Goal: Transaction & Acquisition: Register for event/course

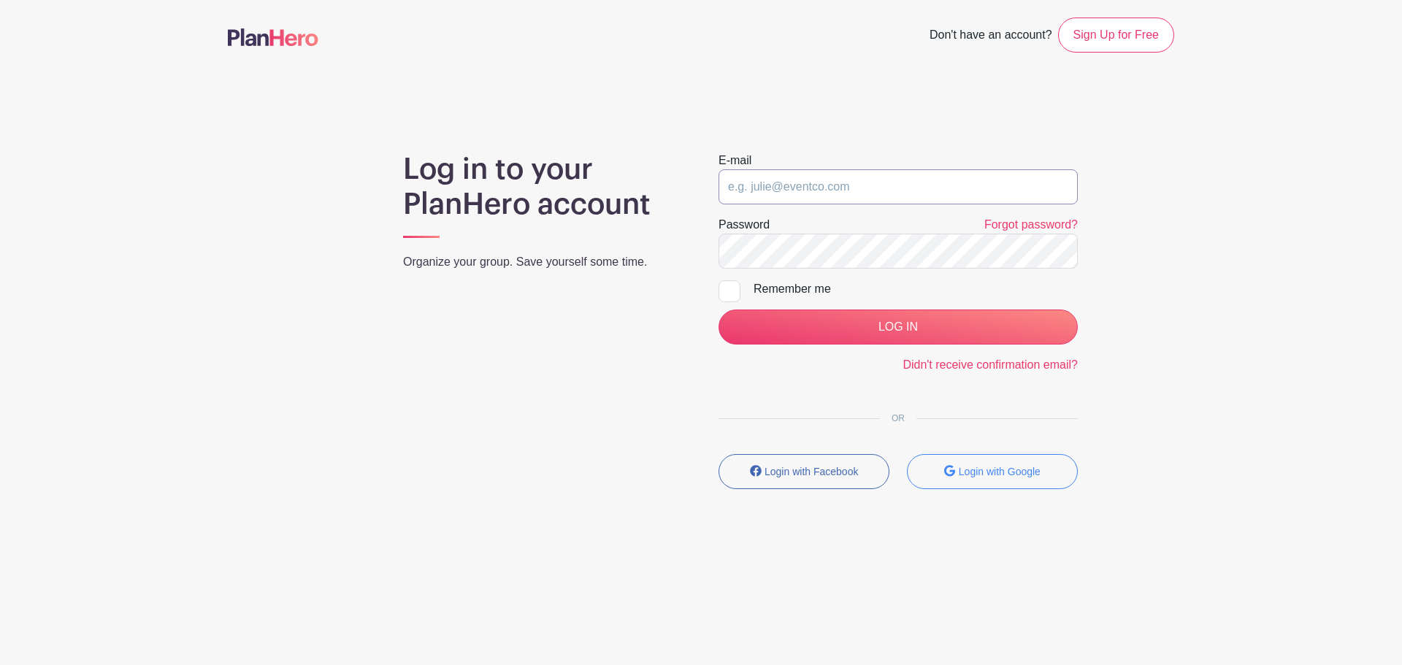
click at [778, 190] on input "email" at bounding box center [897, 186] width 359 height 35
type input "[PERSON_NAME][EMAIL_ADDRESS][PERSON_NAME][DOMAIN_NAME]"
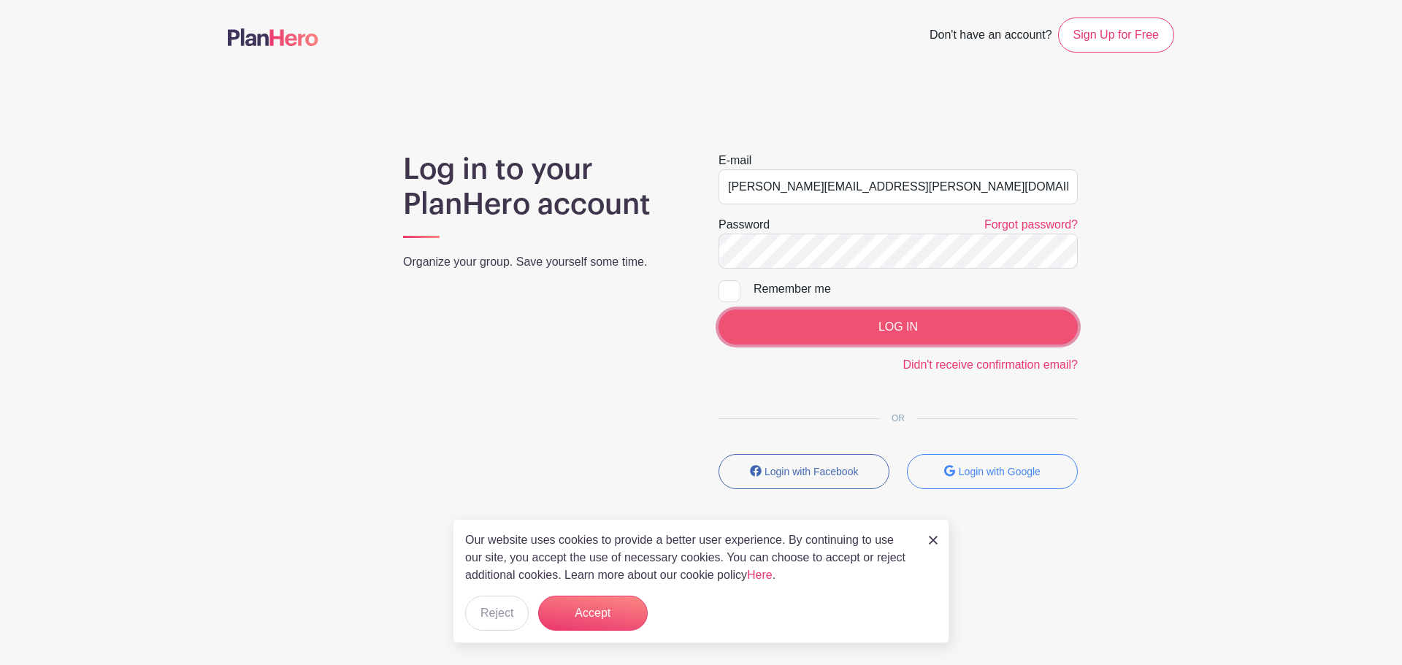
click at [809, 326] on input "LOG IN" at bounding box center [897, 327] width 359 height 35
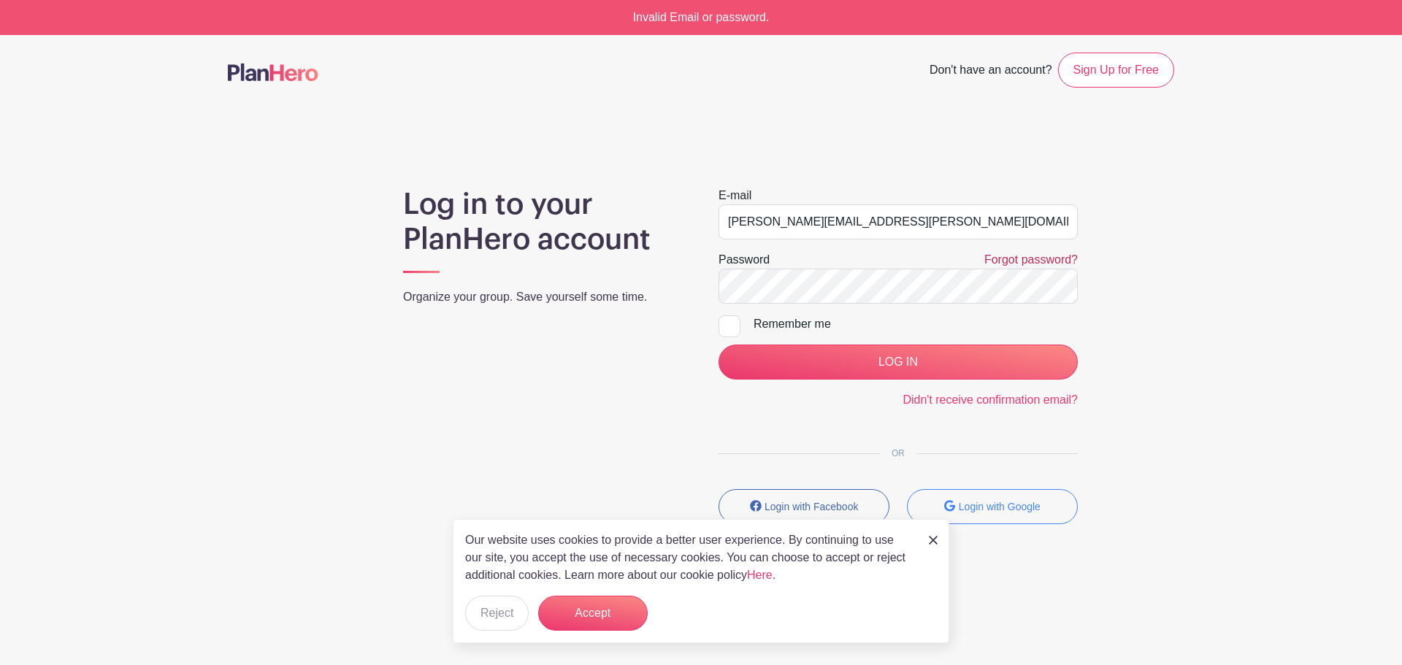
click at [1021, 261] on link "Forgot password?" at bounding box center [1030, 259] width 93 height 12
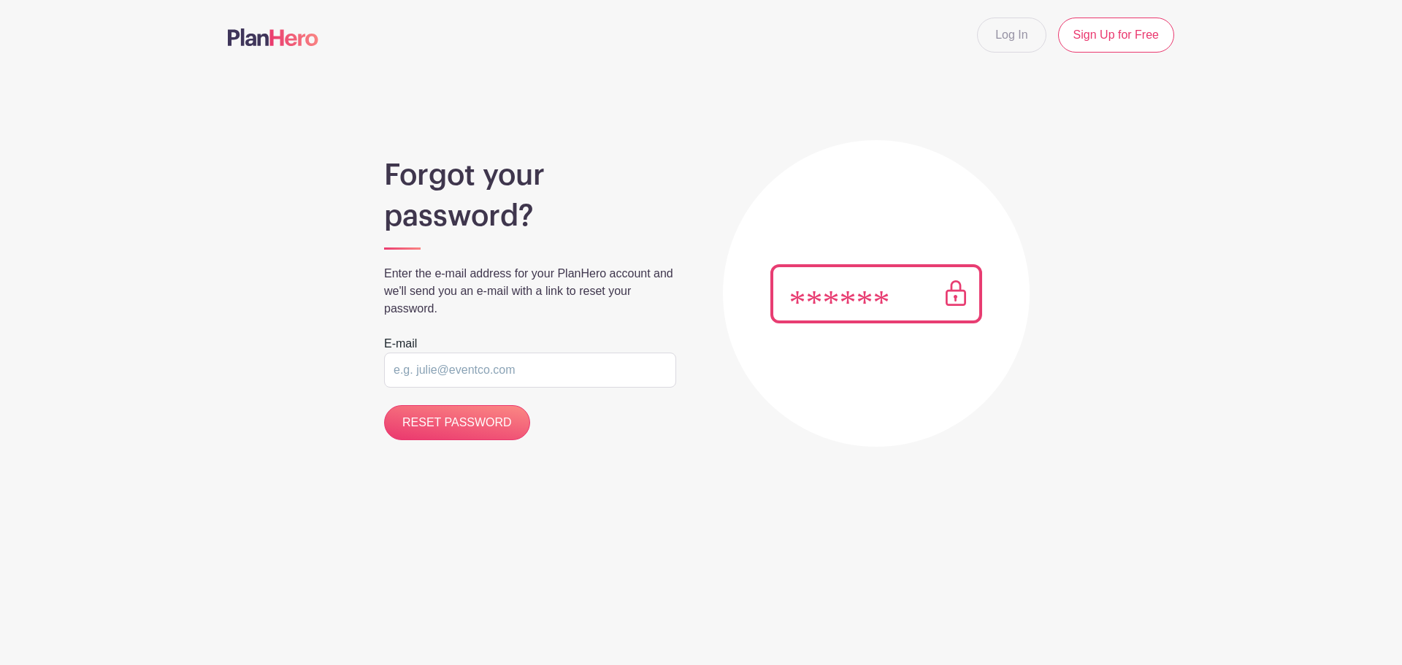
drag, startPoint x: 404, startPoint y: 358, endPoint x: 412, endPoint y: 368, distance: 12.4
click at [405, 358] on input "email" at bounding box center [530, 370] width 292 height 35
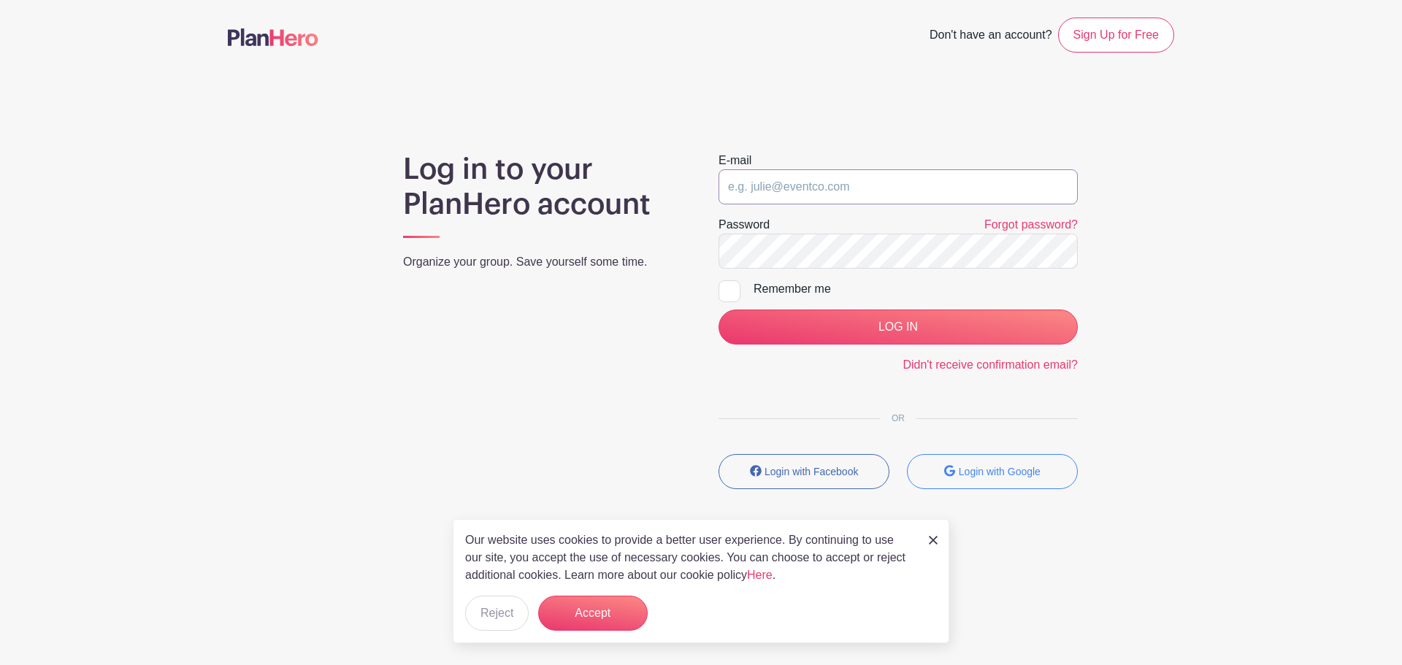
click at [748, 183] on input "email" at bounding box center [897, 186] width 359 height 35
type input "[PERSON_NAME][EMAIL_ADDRESS][PERSON_NAME][DOMAIN_NAME]"
click at [718, 310] on input "LOG IN" at bounding box center [897, 327] width 359 height 35
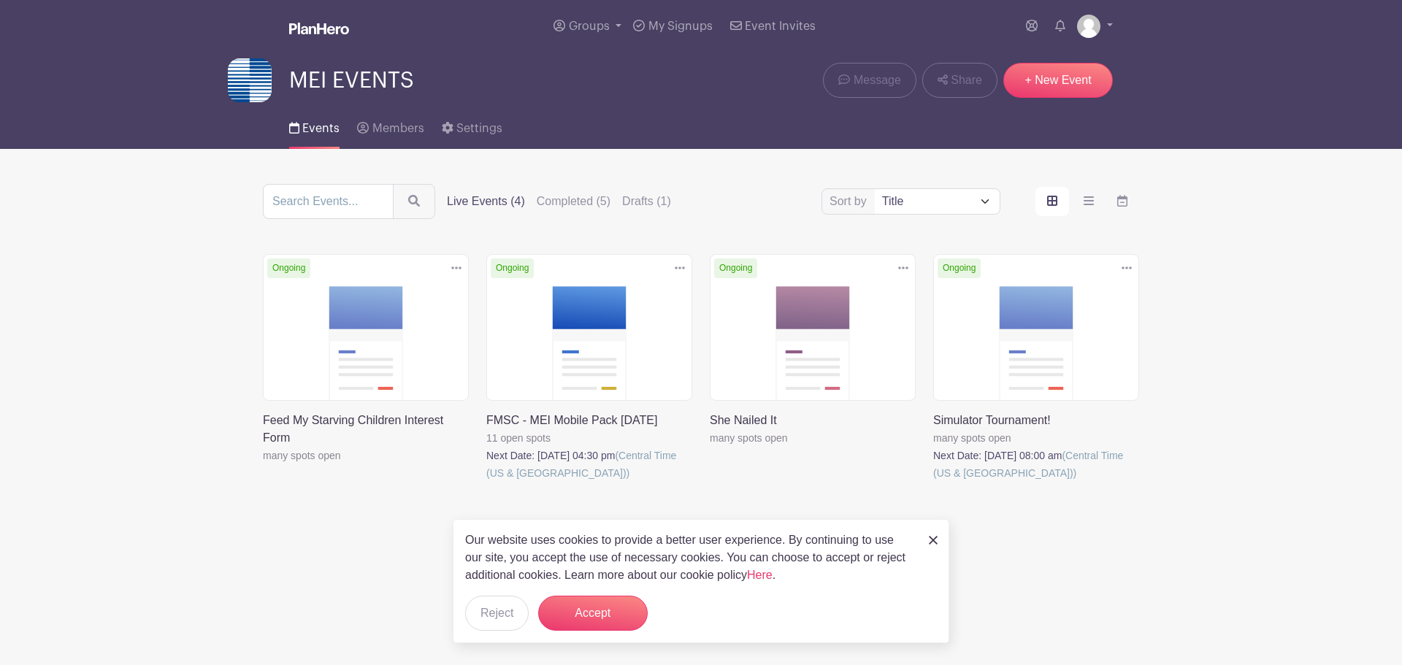
click at [486, 482] on link at bounding box center [486, 482] width 0 height 0
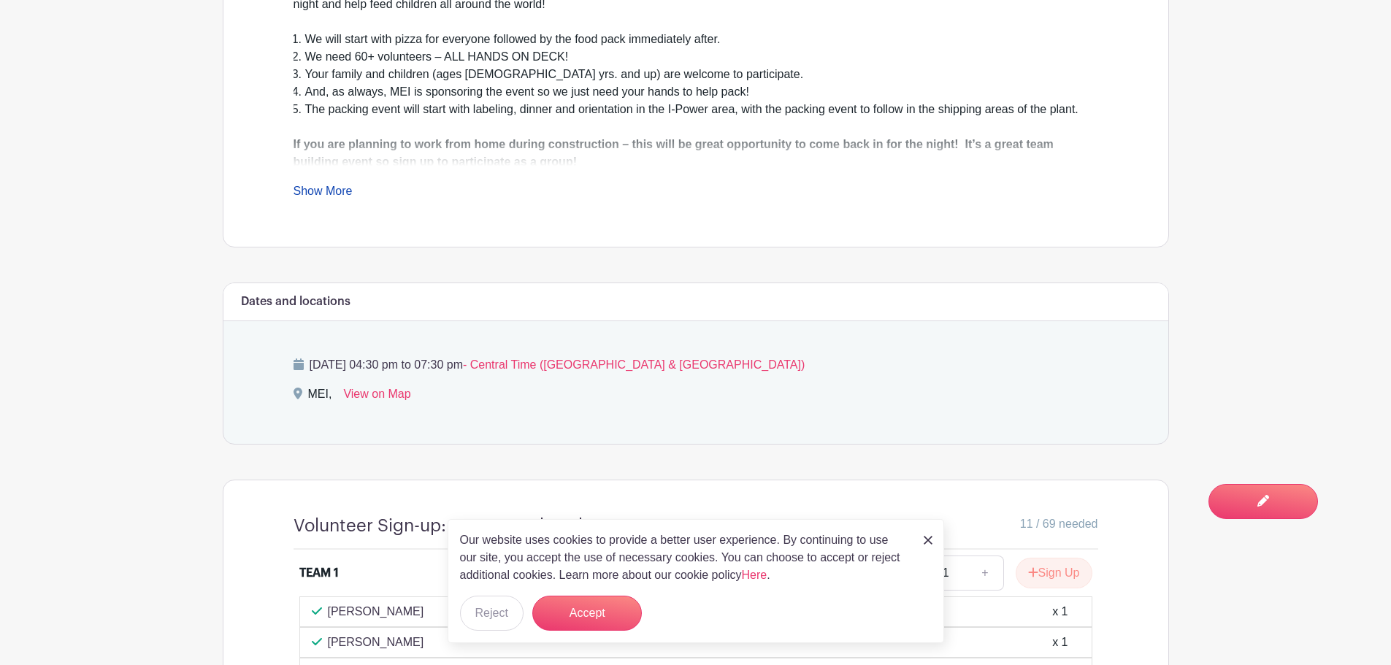
scroll to position [584, 0]
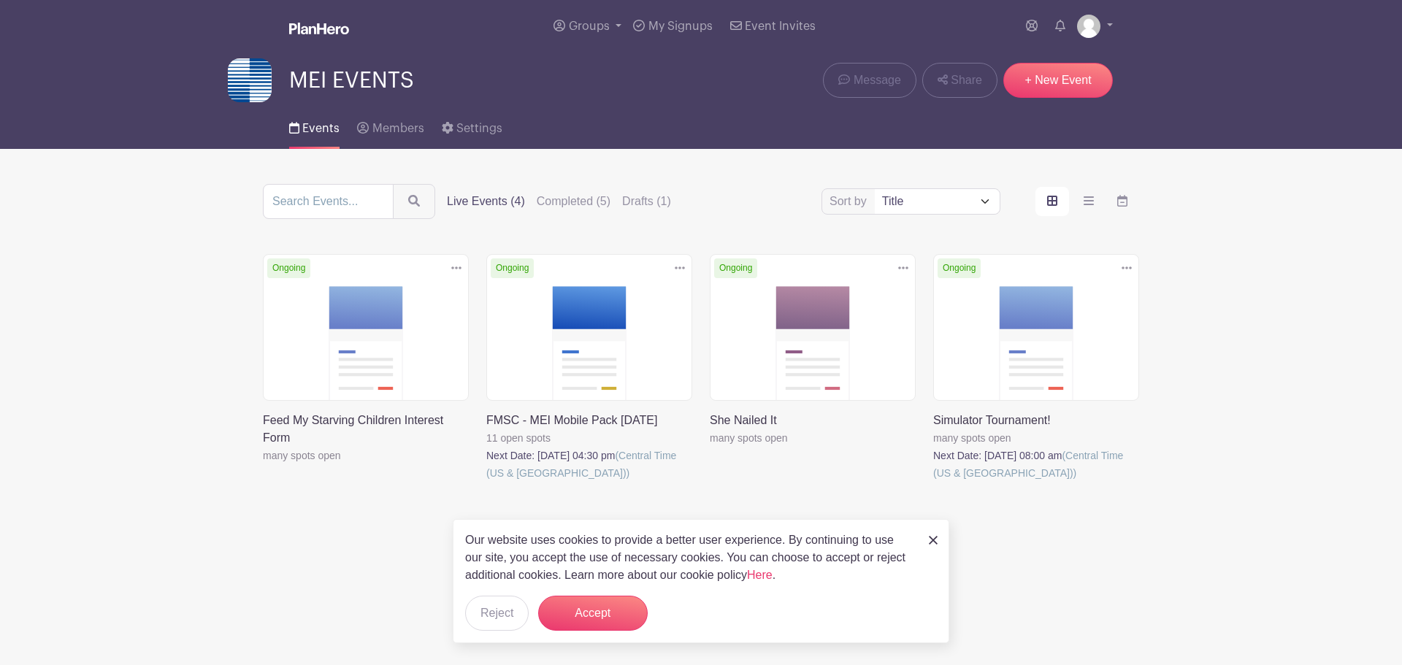
click at [933, 538] on img at bounding box center [933, 540] width 9 height 9
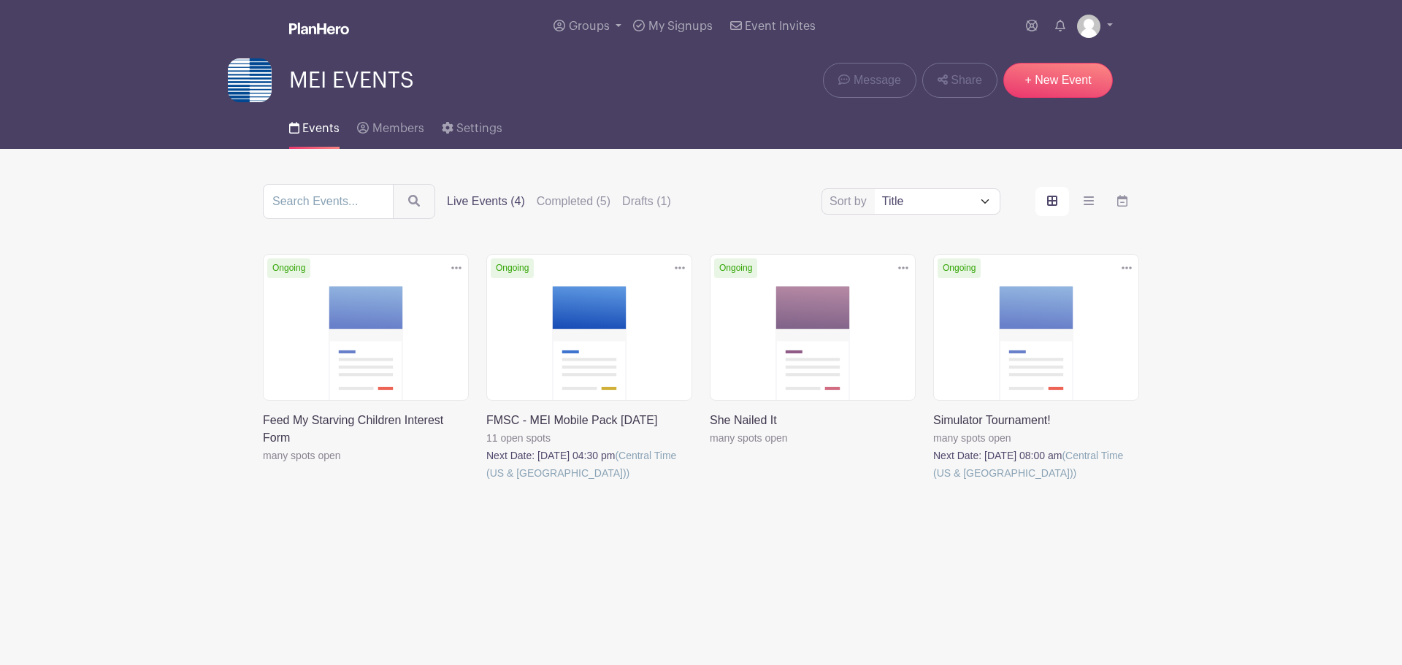
click at [486, 482] on link at bounding box center [486, 482] width 0 height 0
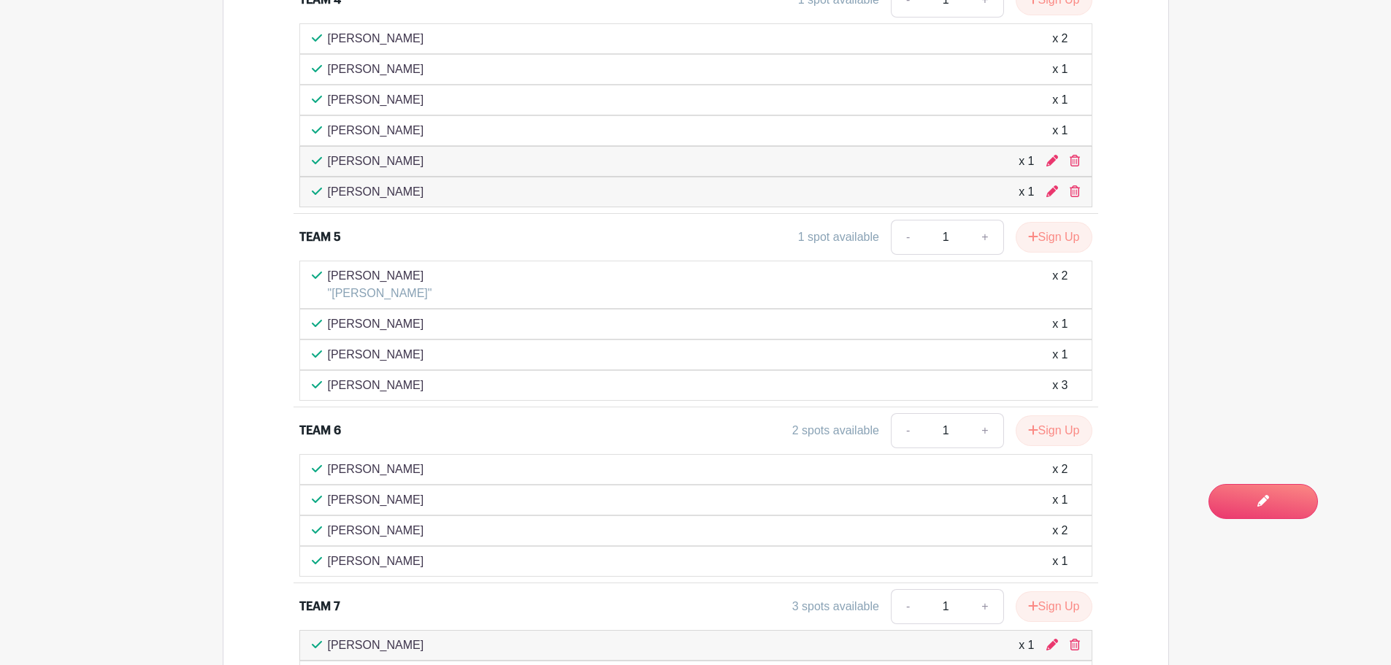
scroll to position [1460, 0]
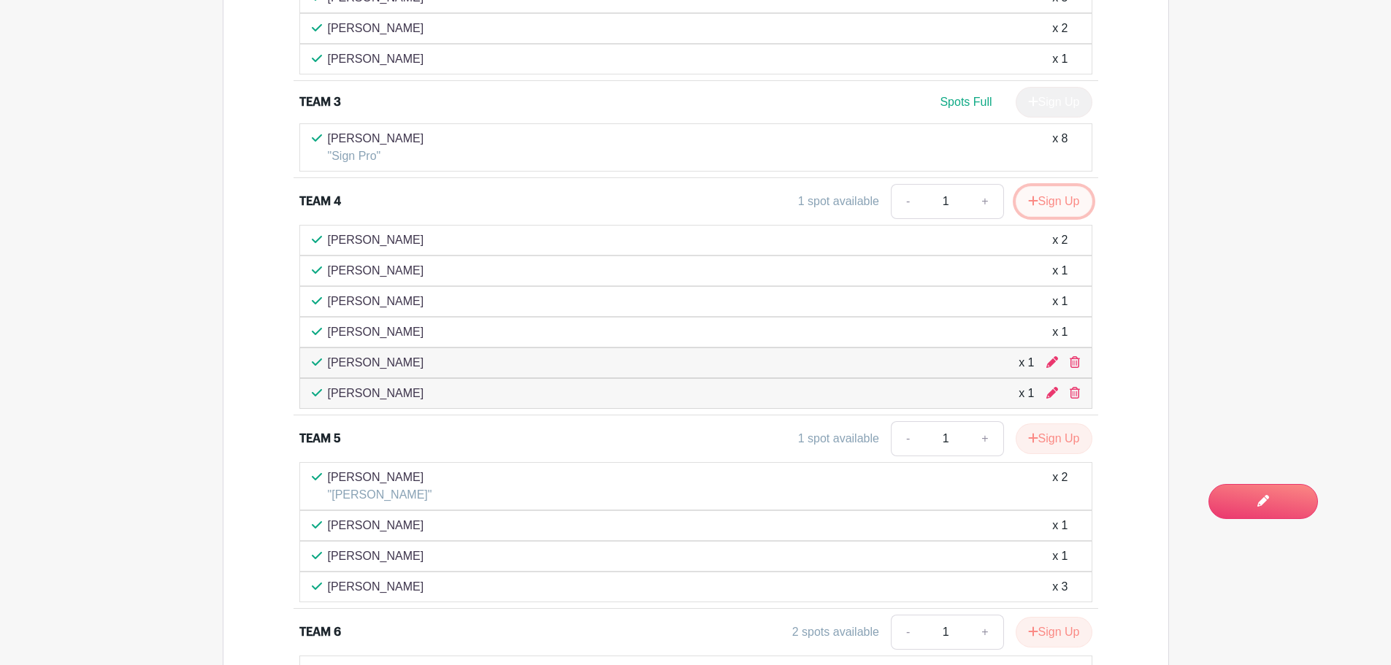
click at [1062, 201] on button "Sign Up" at bounding box center [1054, 201] width 77 height 31
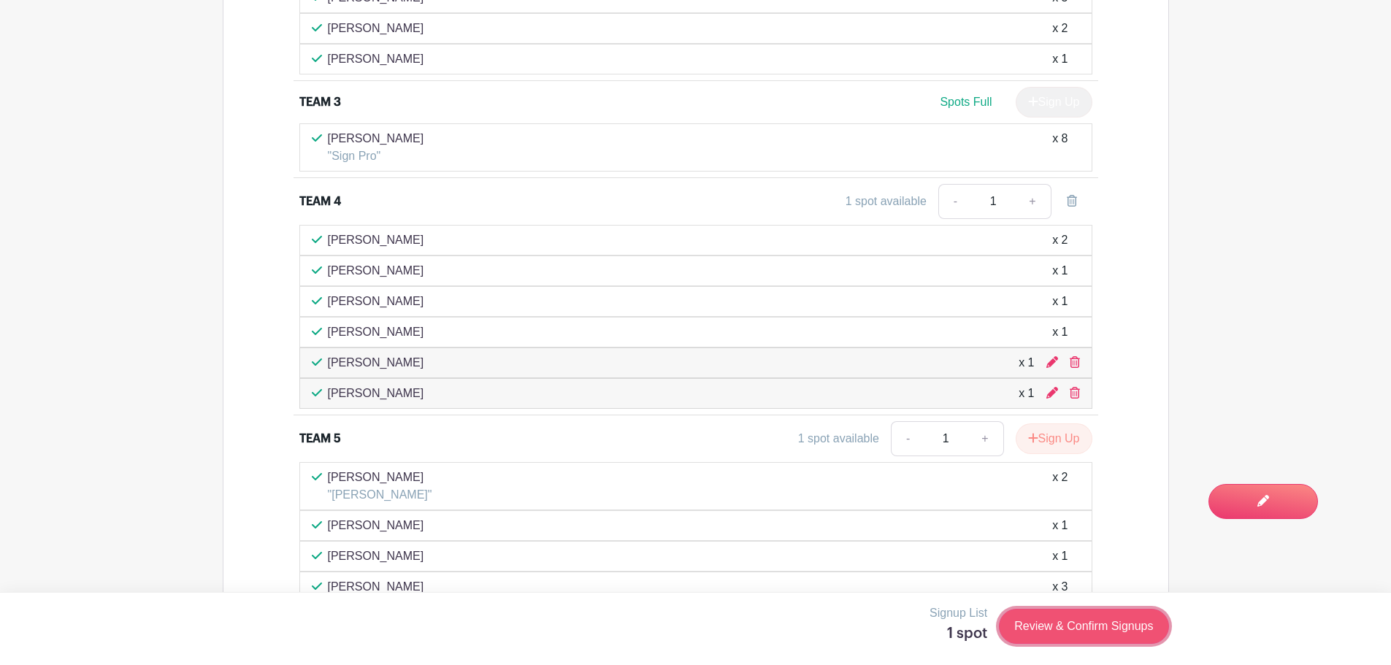
click at [1089, 629] on link "Review & Confirm Signups" at bounding box center [1083, 626] width 169 height 35
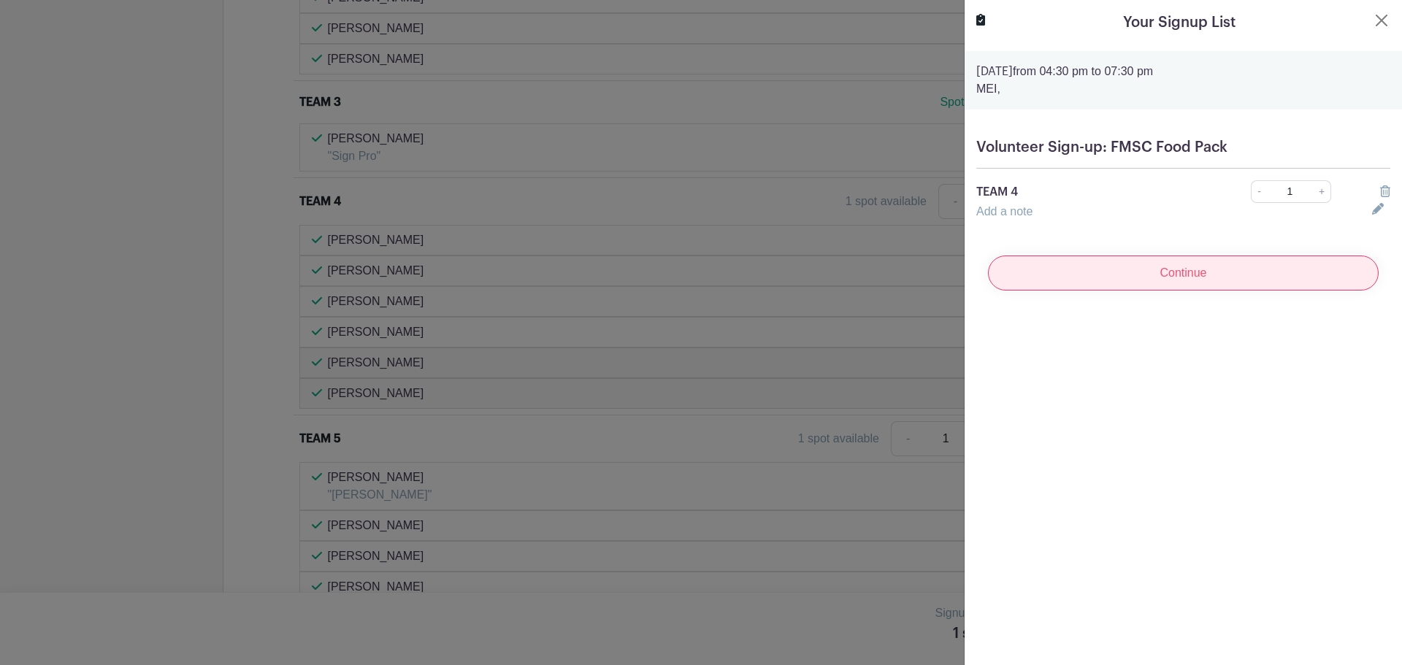
click at [1226, 280] on input "Continue" at bounding box center [1183, 273] width 391 height 35
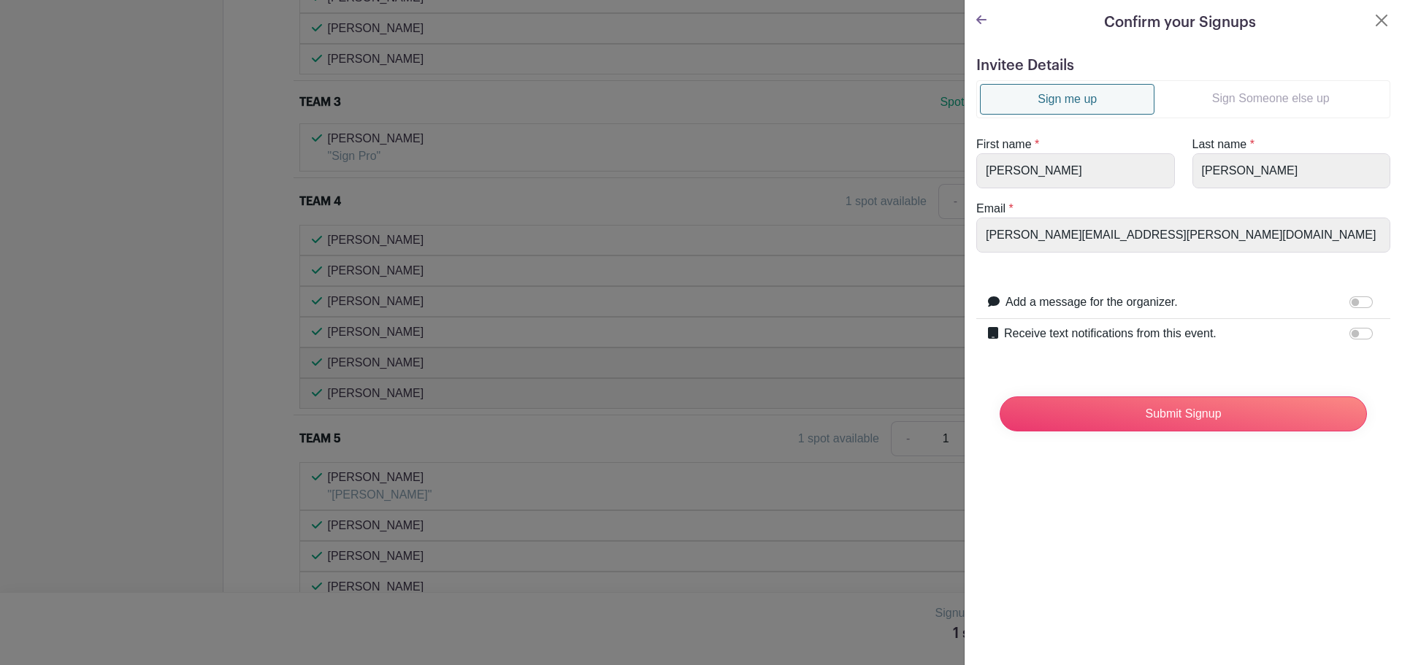
click at [1227, 99] on link "Sign Someone else up" at bounding box center [1270, 98] width 232 height 29
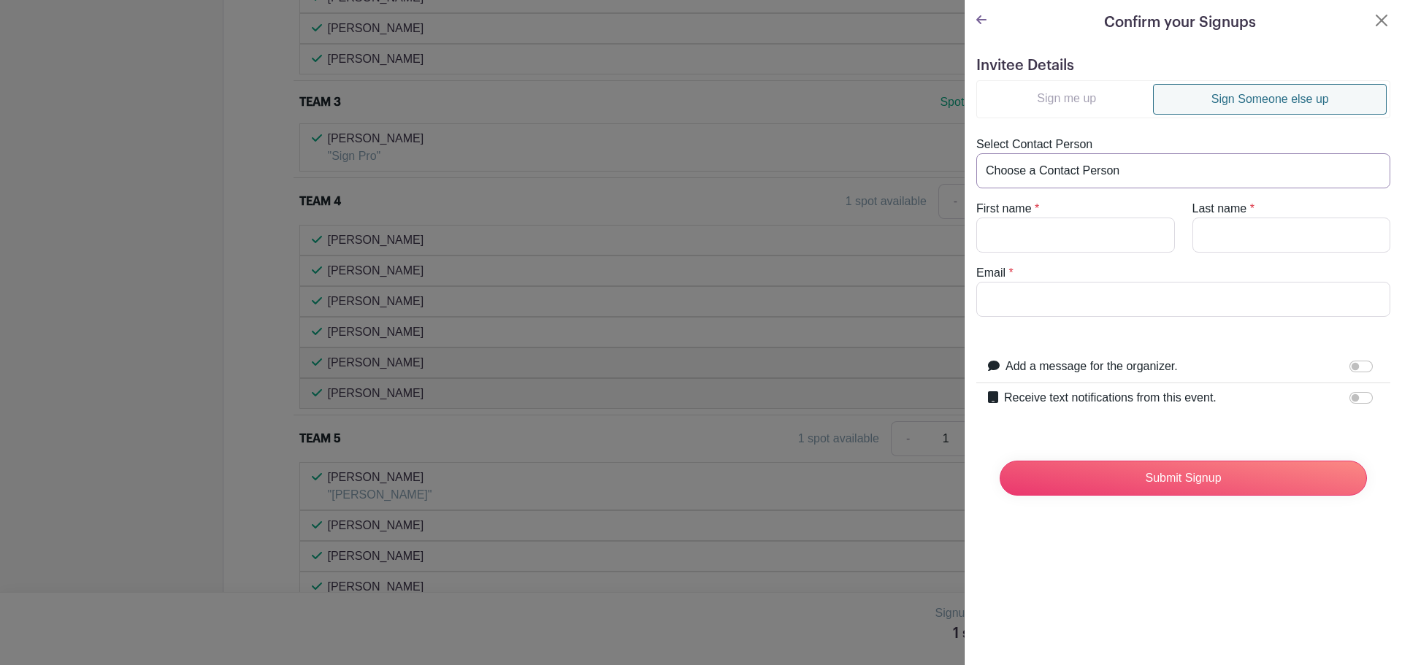
click at [1058, 168] on select "Choose a Contact Person [PERSON_NAME] ([PERSON_NAME][EMAIL_ADDRESS][PERSON_NAME…" at bounding box center [1183, 170] width 414 height 35
click at [1102, 132] on turbo-frame "Sign me up Sign Someone else up Select Contact Person Choose a Contact Person […" at bounding box center [1183, 198] width 414 height 237
click at [1019, 235] on input "First name" at bounding box center [1075, 235] width 199 height 35
type input "[PERSON_NAME]"
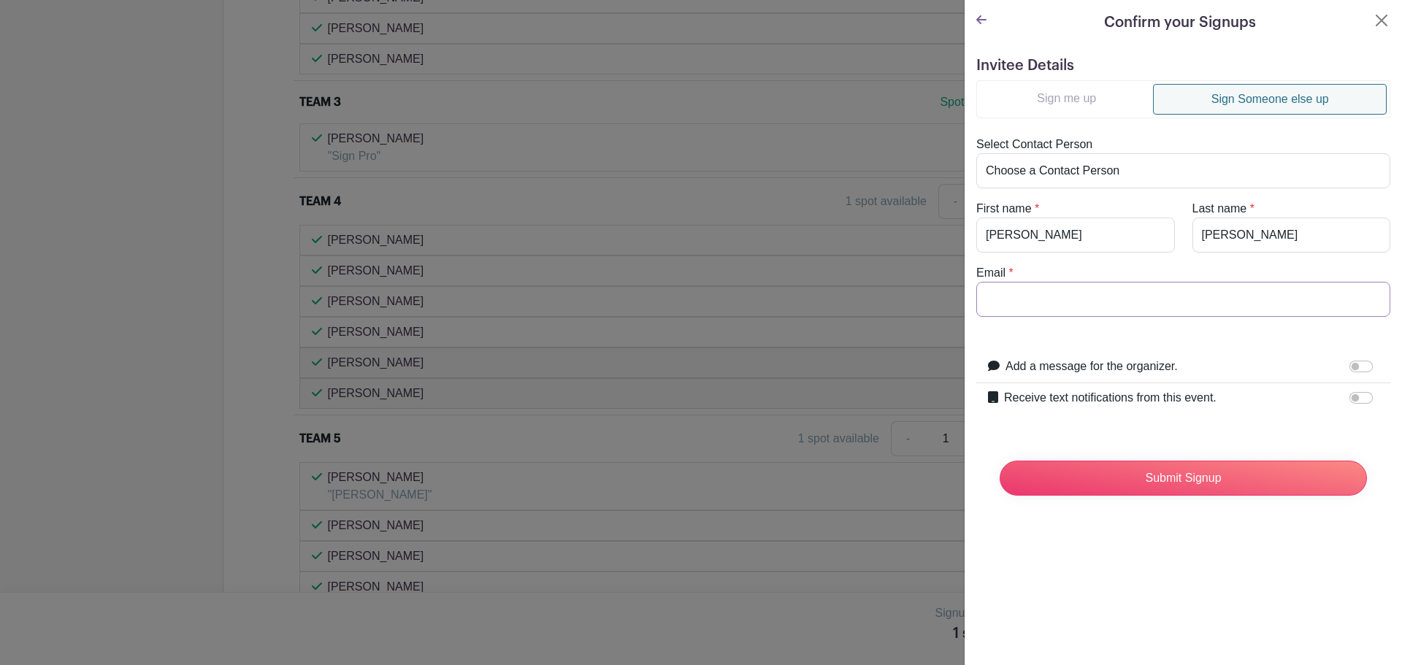
click at [1005, 306] on input "Email" at bounding box center [1183, 299] width 414 height 35
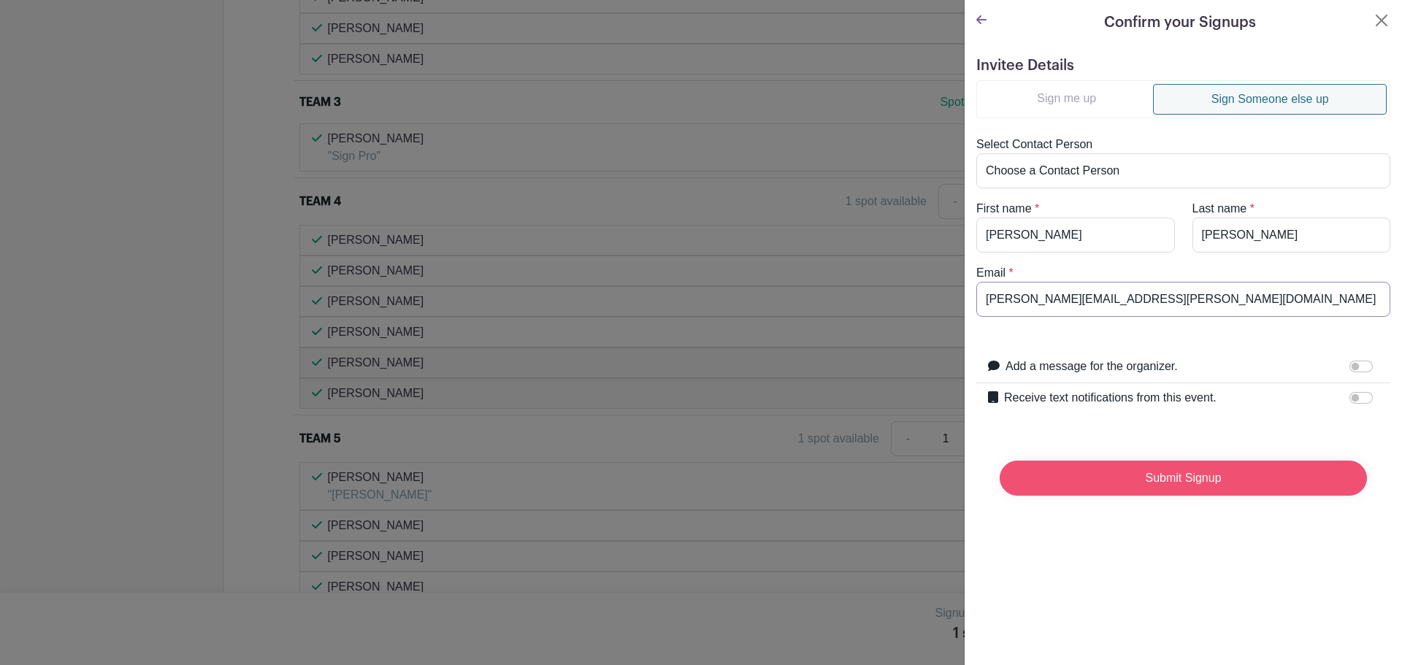
type input "[PERSON_NAME][EMAIL_ADDRESS][PERSON_NAME][DOMAIN_NAME]"
click at [1169, 482] on input "Submit Signup" at bounding box center [1182, 478] width 367 height 35
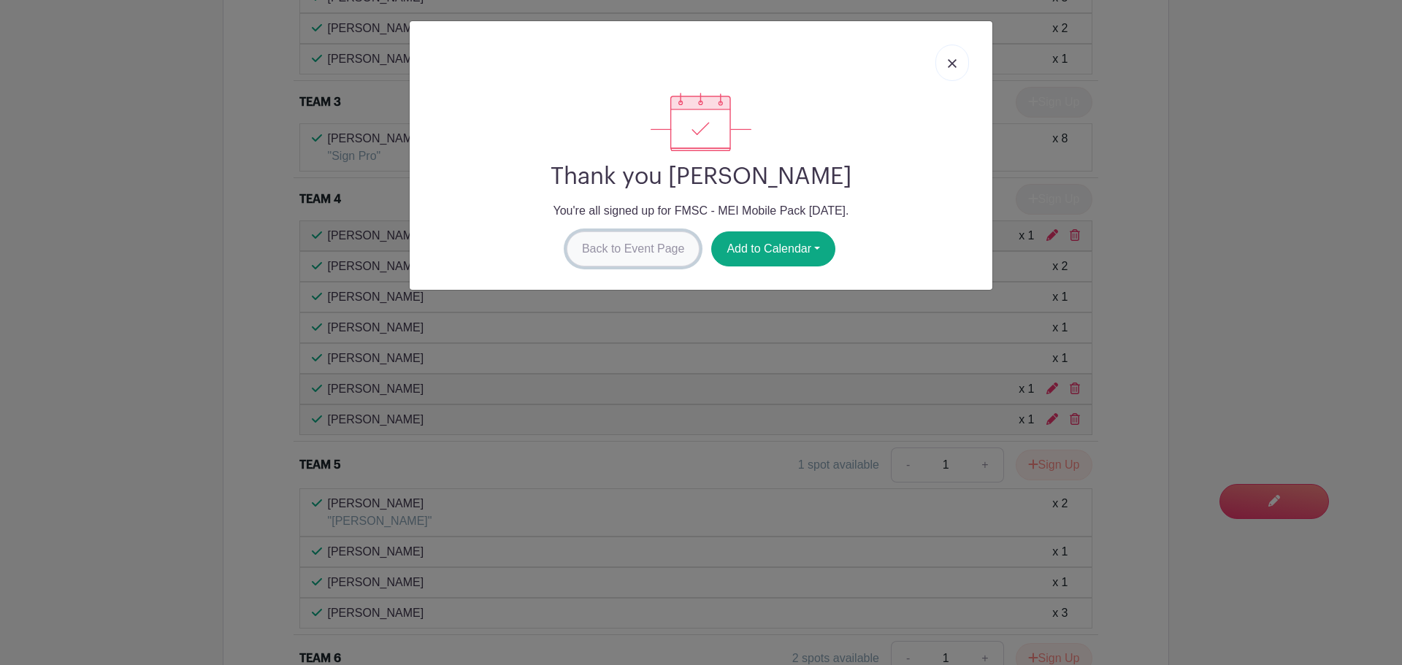
click at [640, 247] on link "Back to Event Page" at bounding box center [634, 248] width 134 height 35
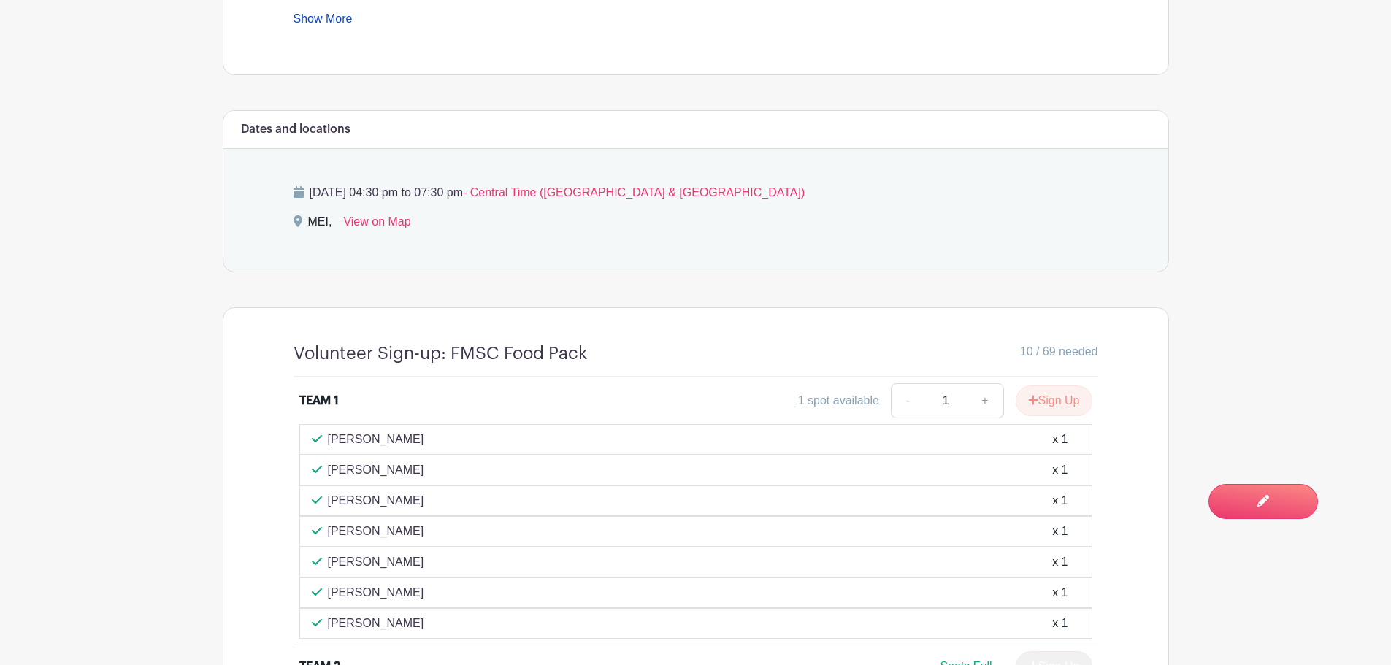
scroll to position [730, 0]
